Goal: Information Seeking & Learning: Stay updated

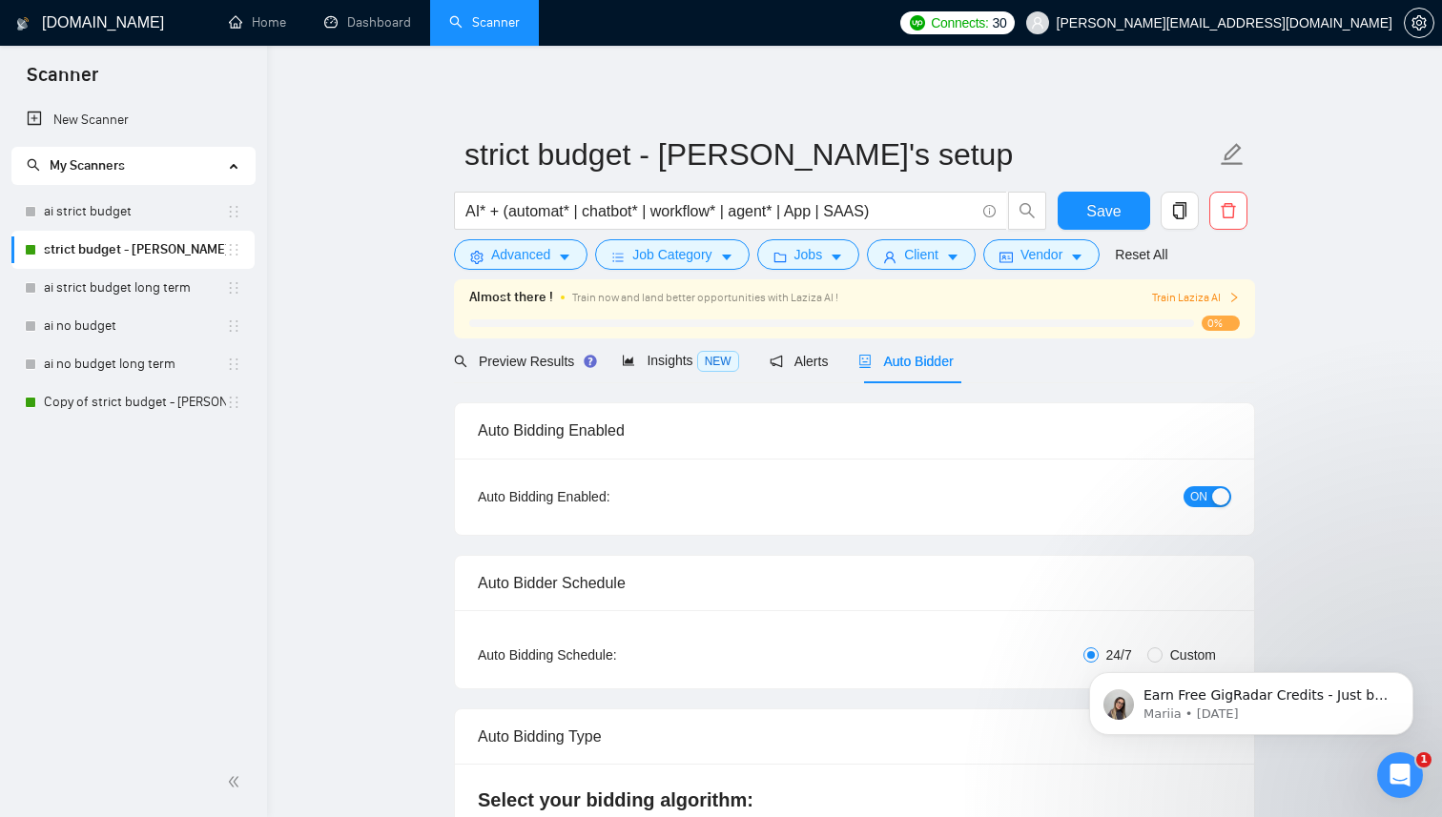
click at [88, 151] on span "My Scanners" at bounding box center [125, 166] width 197 height 38
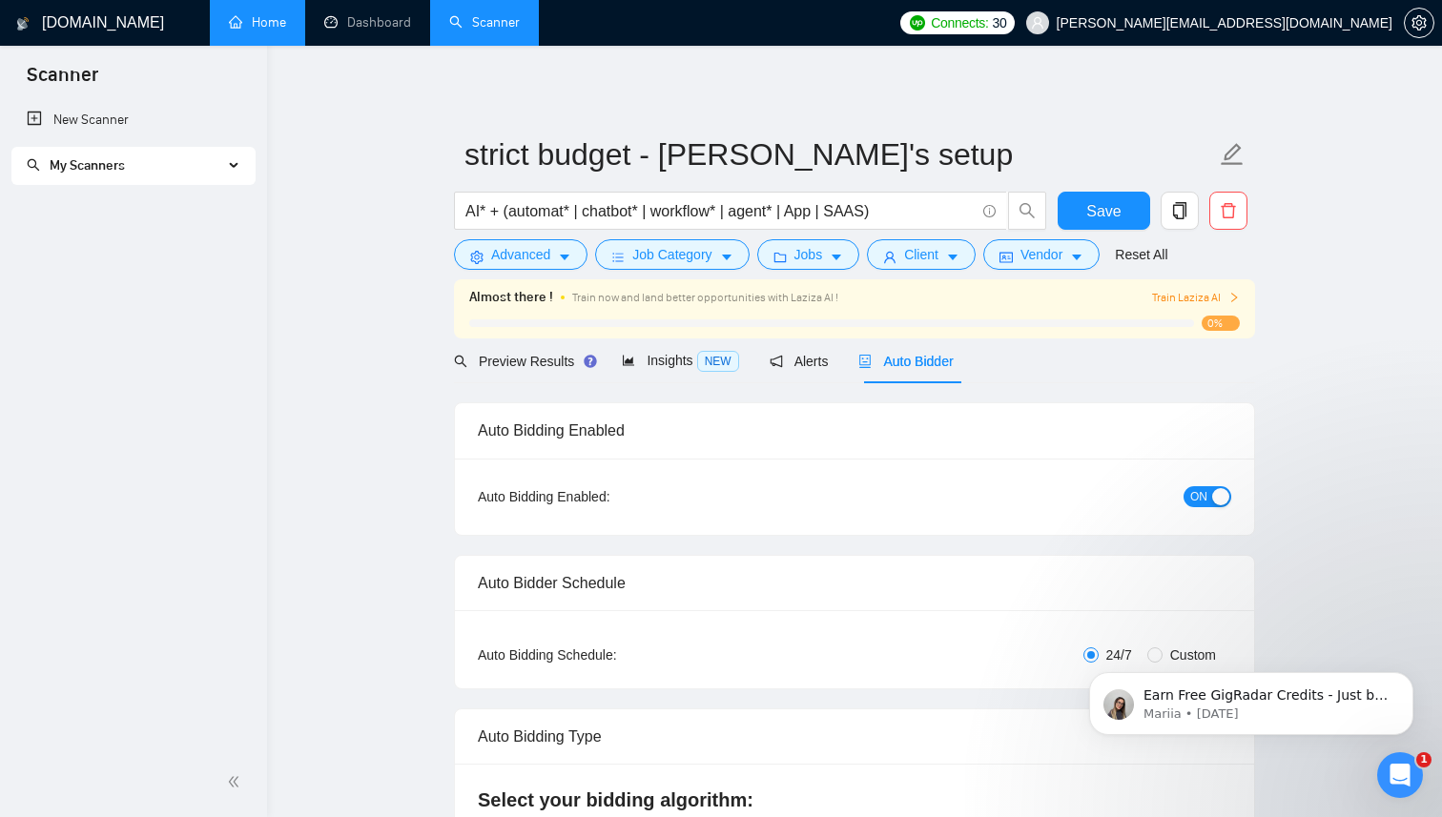
click at [258, 22] on link "Home" at bounding box center [257, 22] width 57 height 16
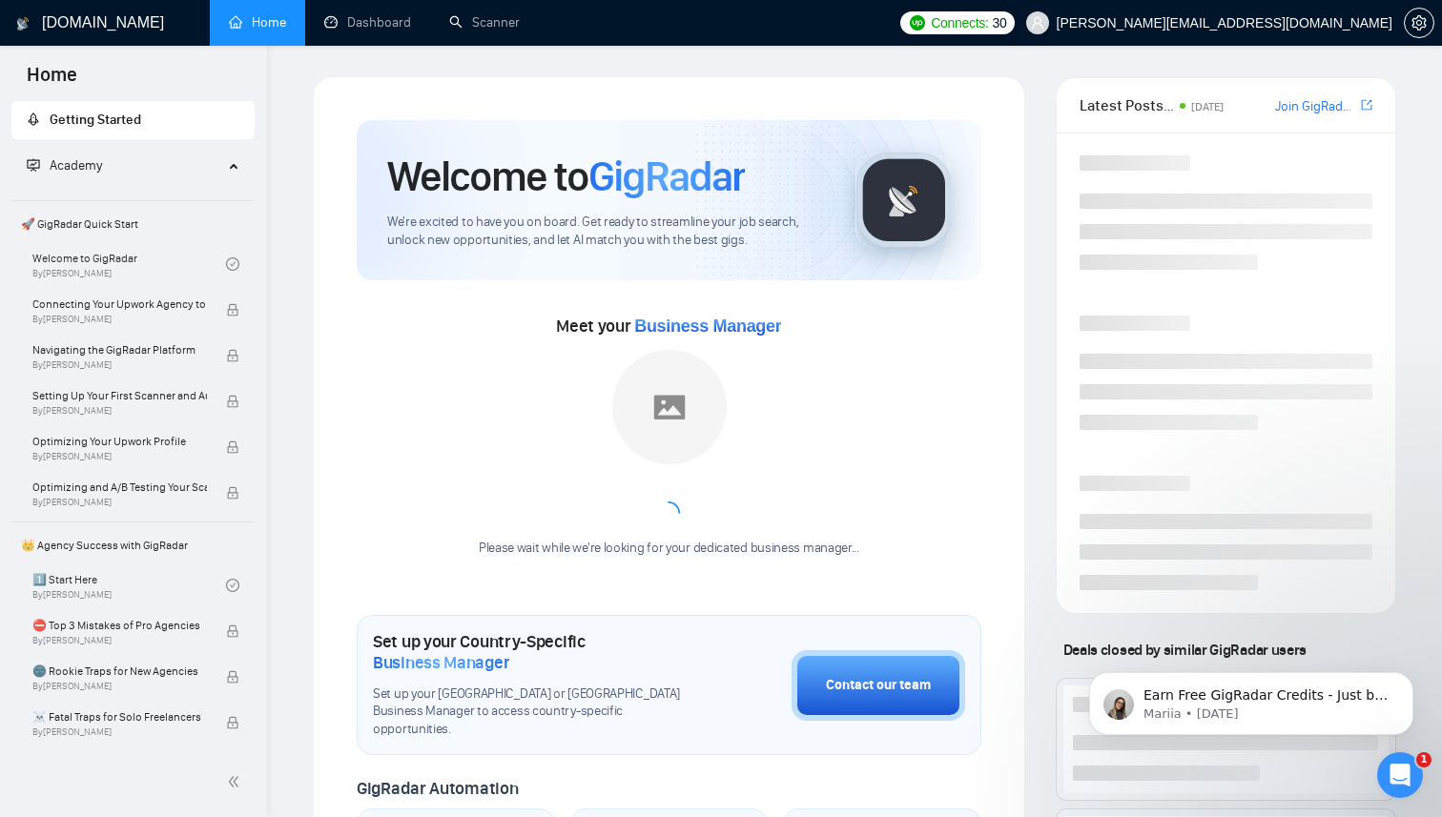
click at [258, 22] on link "Home" at bounding box center [257, 22] width 57 height 16
click at [476, 31] on link "Scanner" at bounding box center [484, 22] width 71 height 16
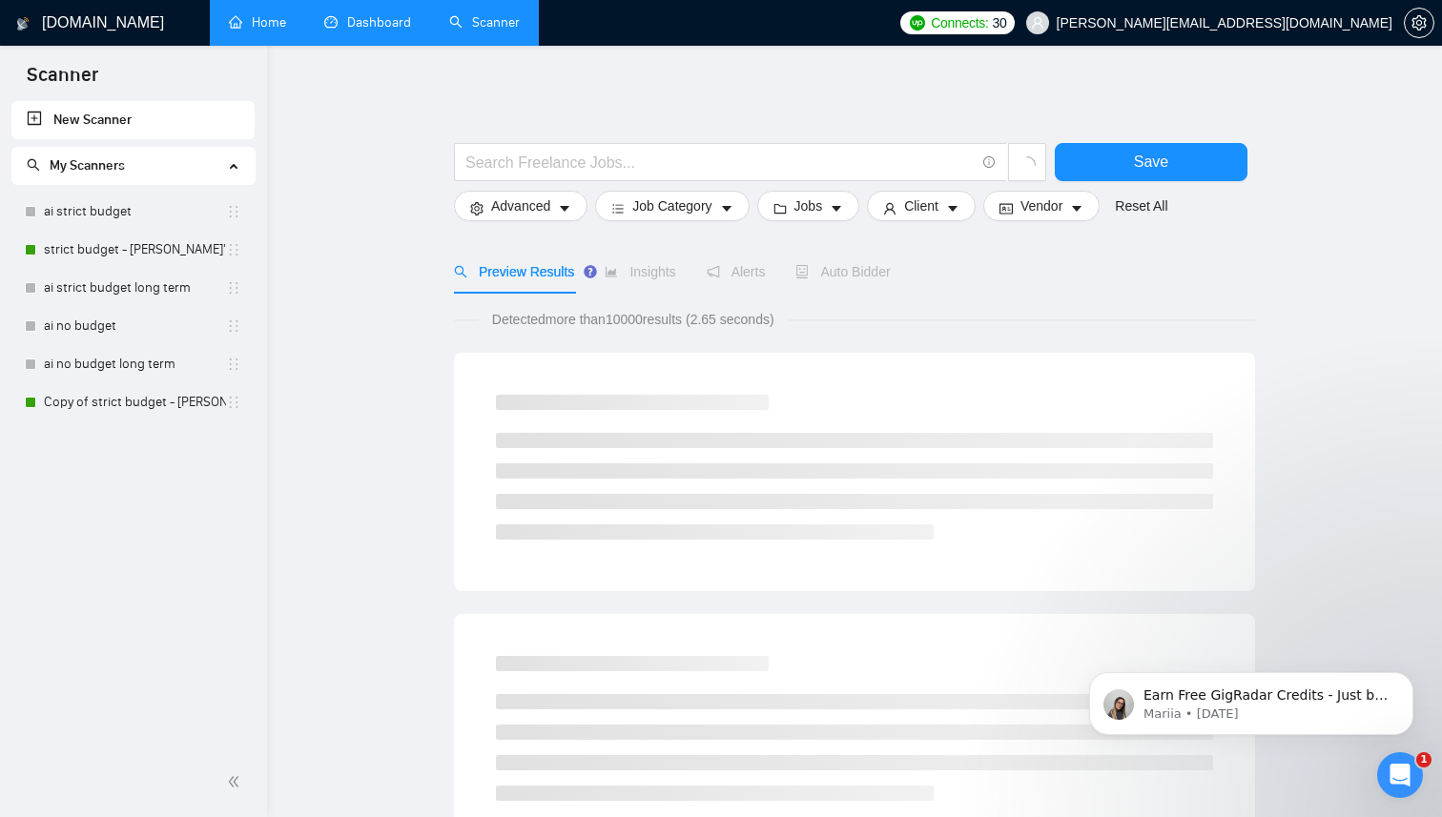
click at [358, 27] on link "Dashboard" at bounding box center [367, 22] width 87 height 16
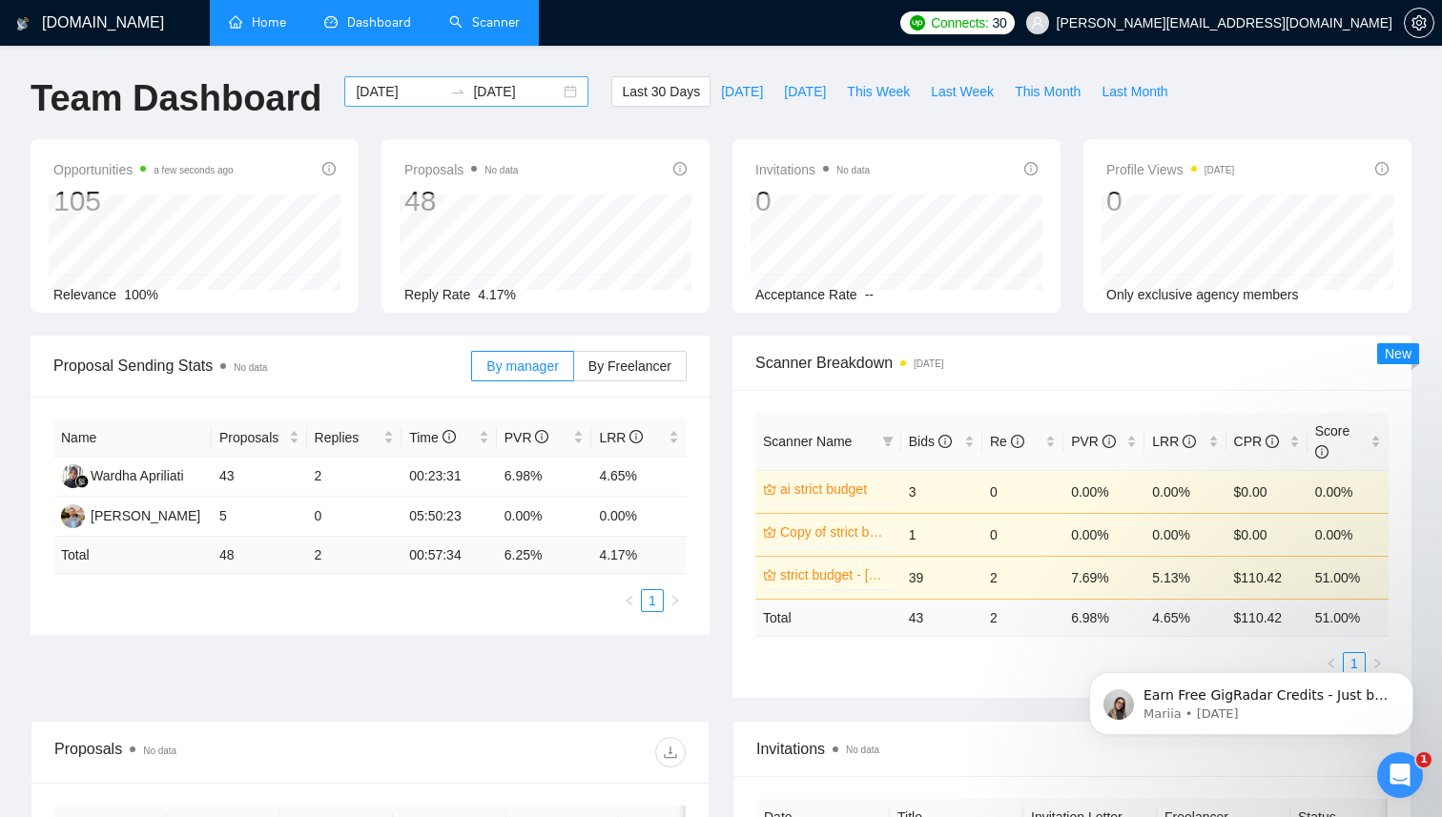
click at [392, 89] on input "[DATE]" at bounding box center [399, 91] width 87 height 21
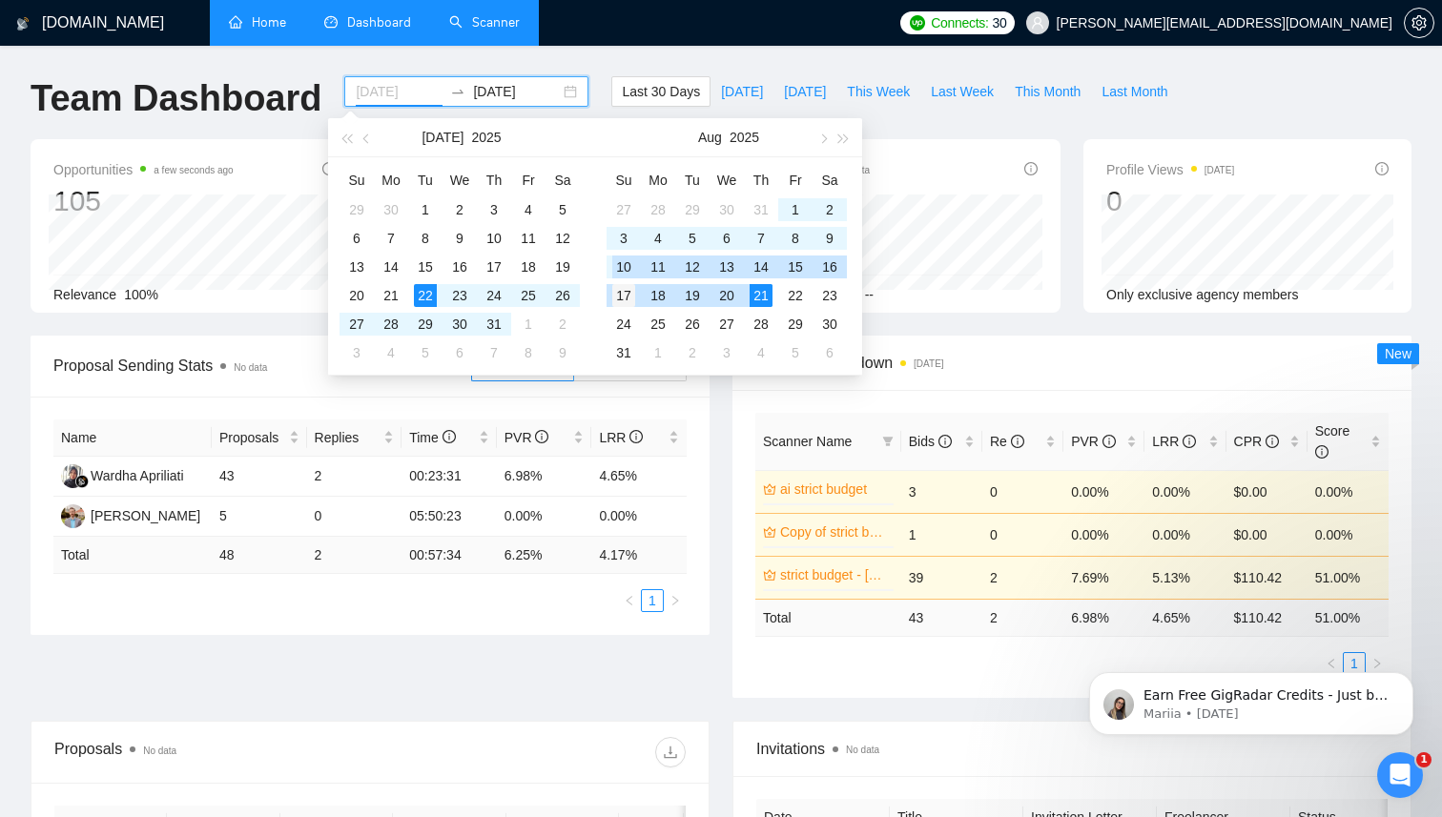
type input "[DATE]"
click at [626, 288] on div "17" at bounding box center [623, 295] width 23 height 23
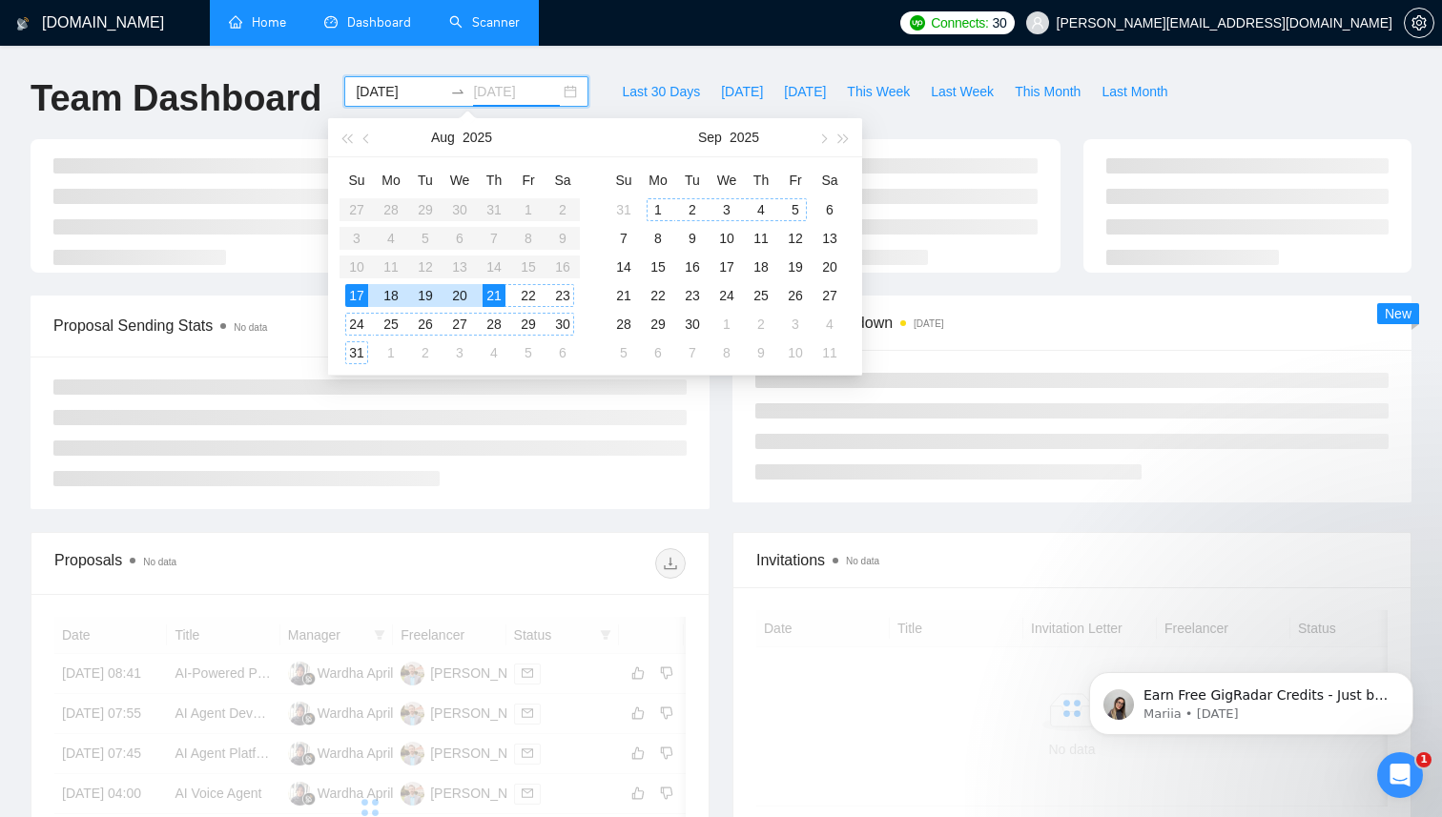
type input "[DATE]"
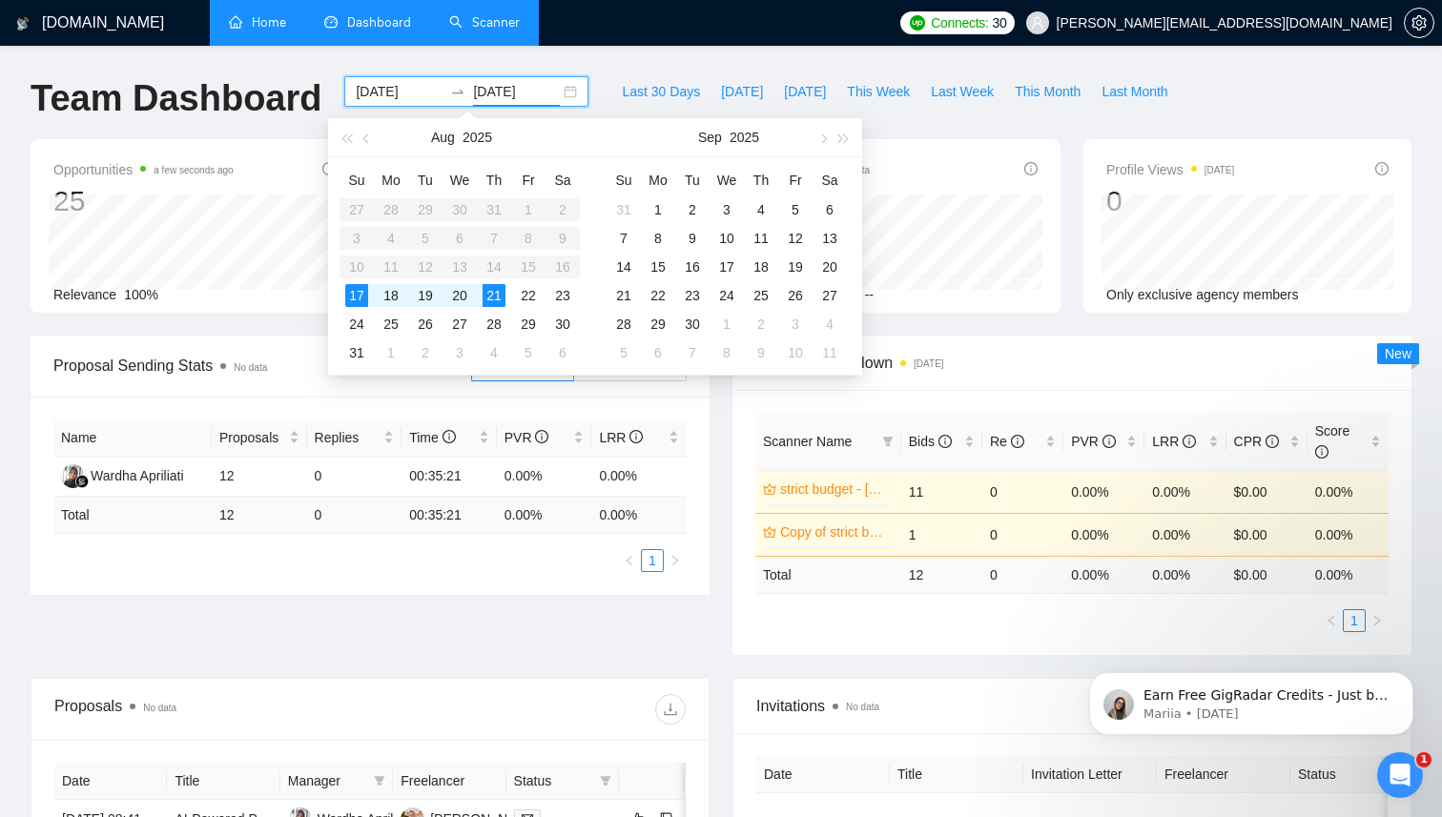
click at [111, 321] on div "Opportunities a few seconds ago 25 Relevance 100% Proposals No data 12 Reply Ra…" at bounding box center [721, 237] width 1404 height 197
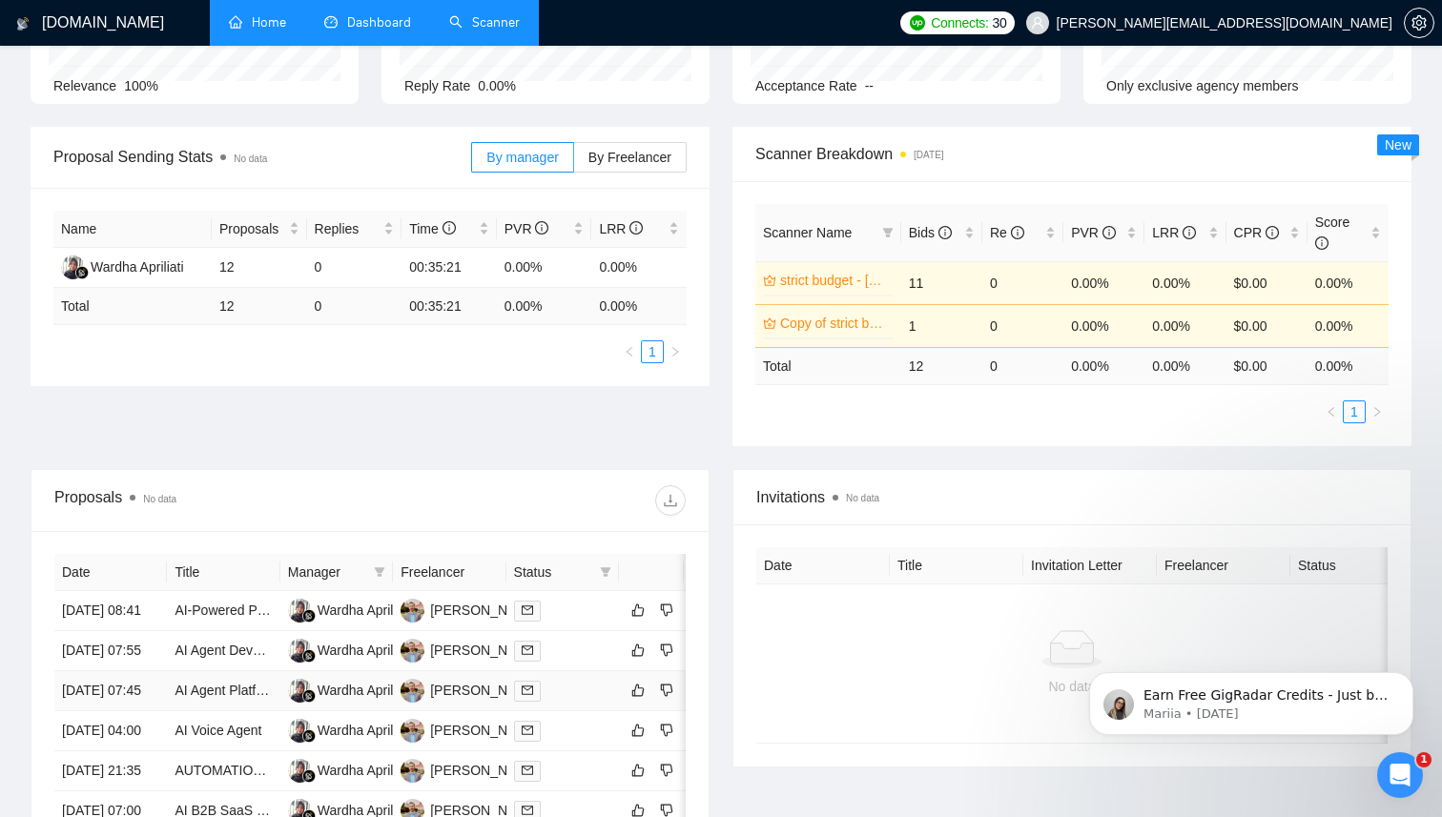
scroll to position [199, 0]
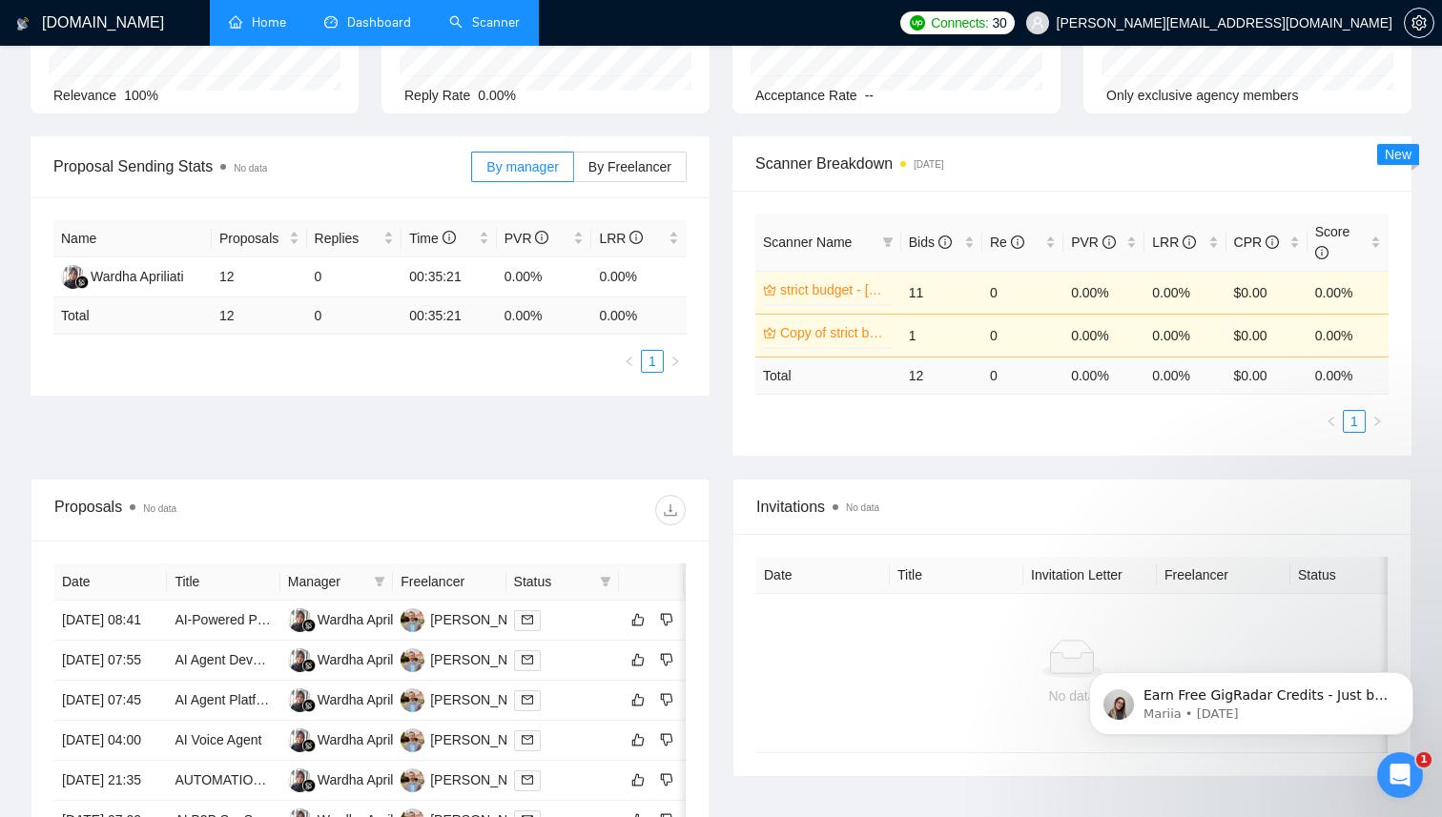
click at [266, 20] on link "Home" at bounding box center [257, 22] width 57 height 16
